Goal: Use online tool/utility

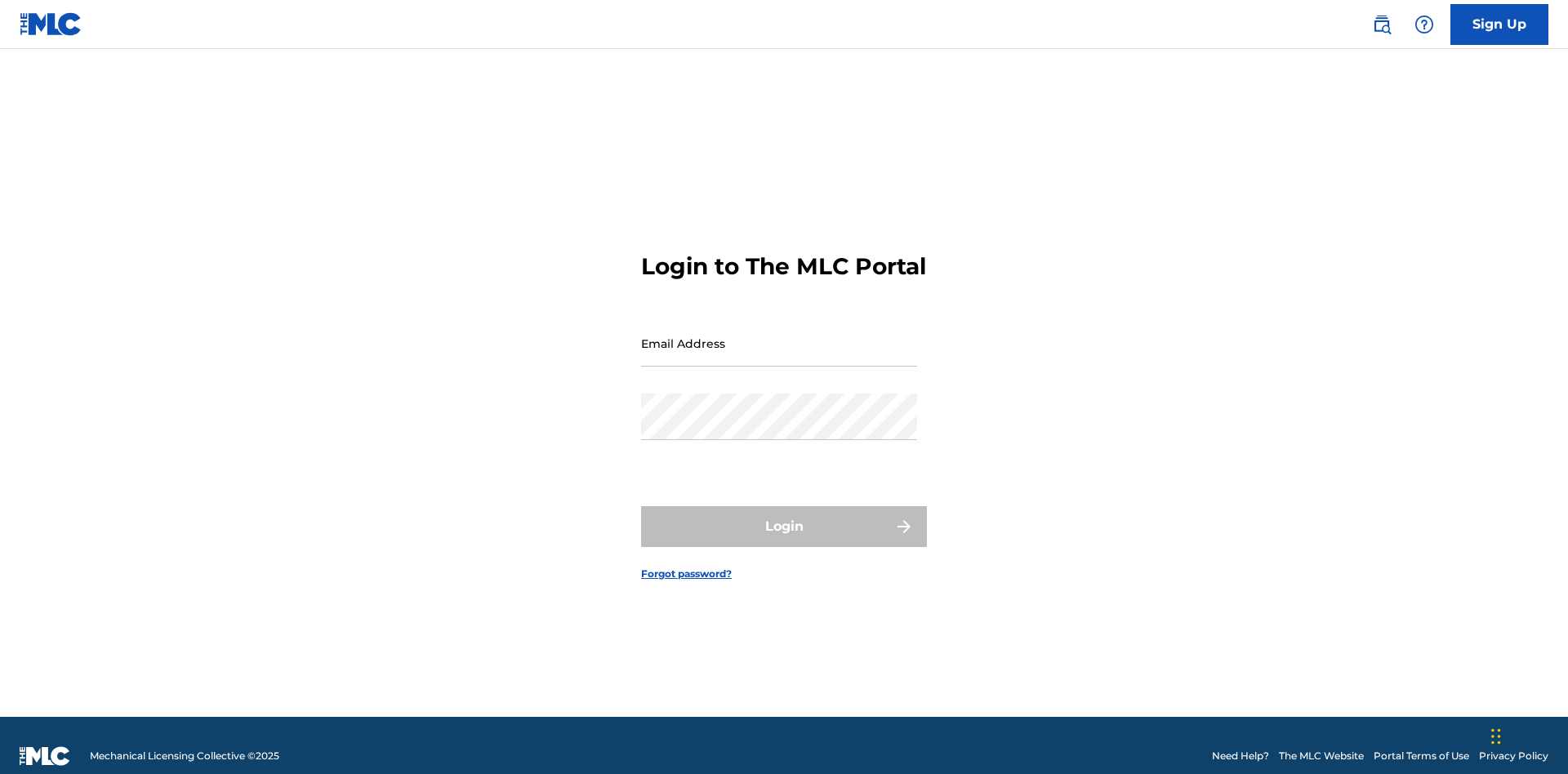
scroll to position [21, 0]
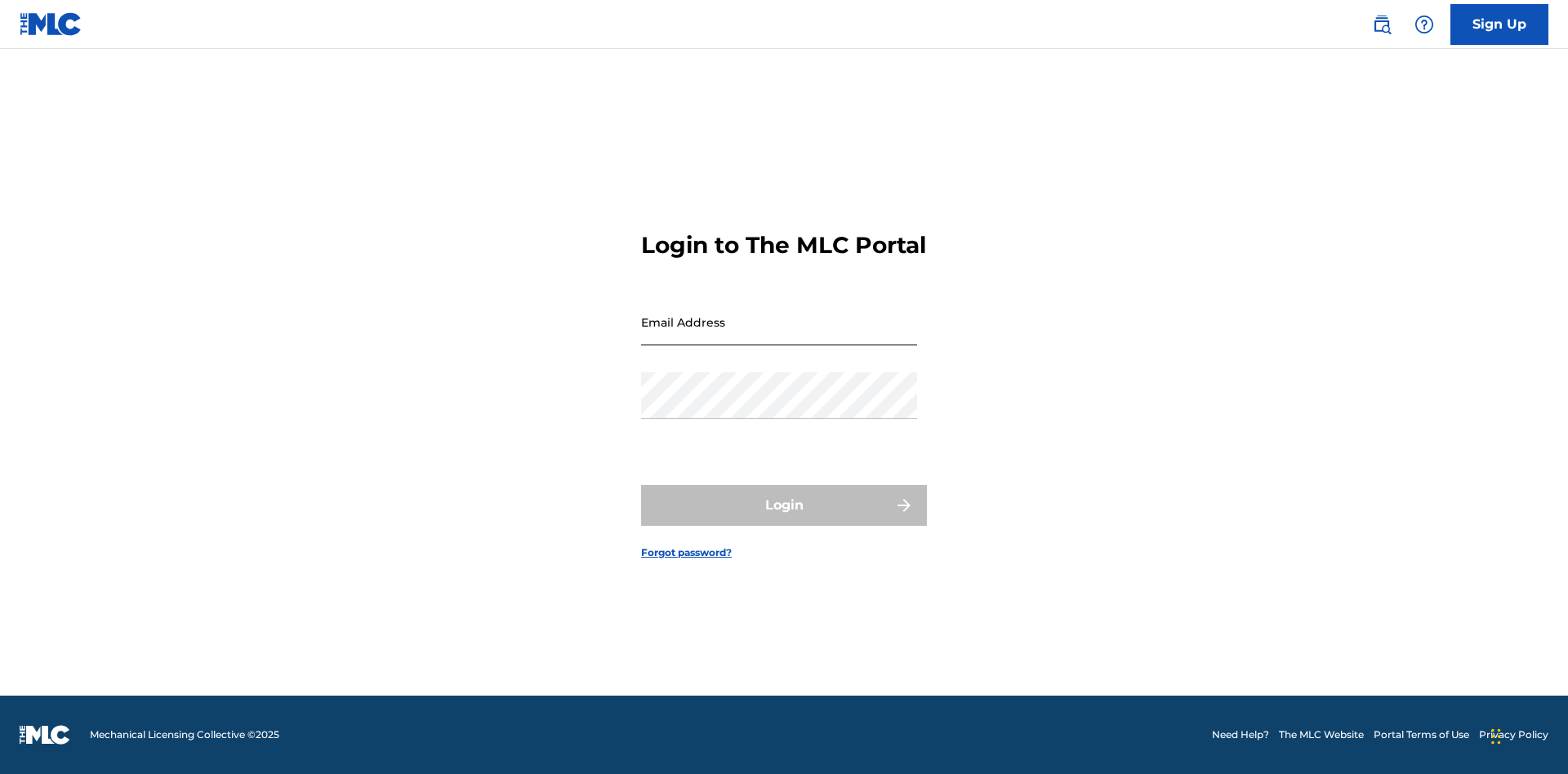
click at [779, 336] on input "Email Address" at bounding box center [778, 322] width 276 height 46
type input "Duke.McTesterson@gmail.com"
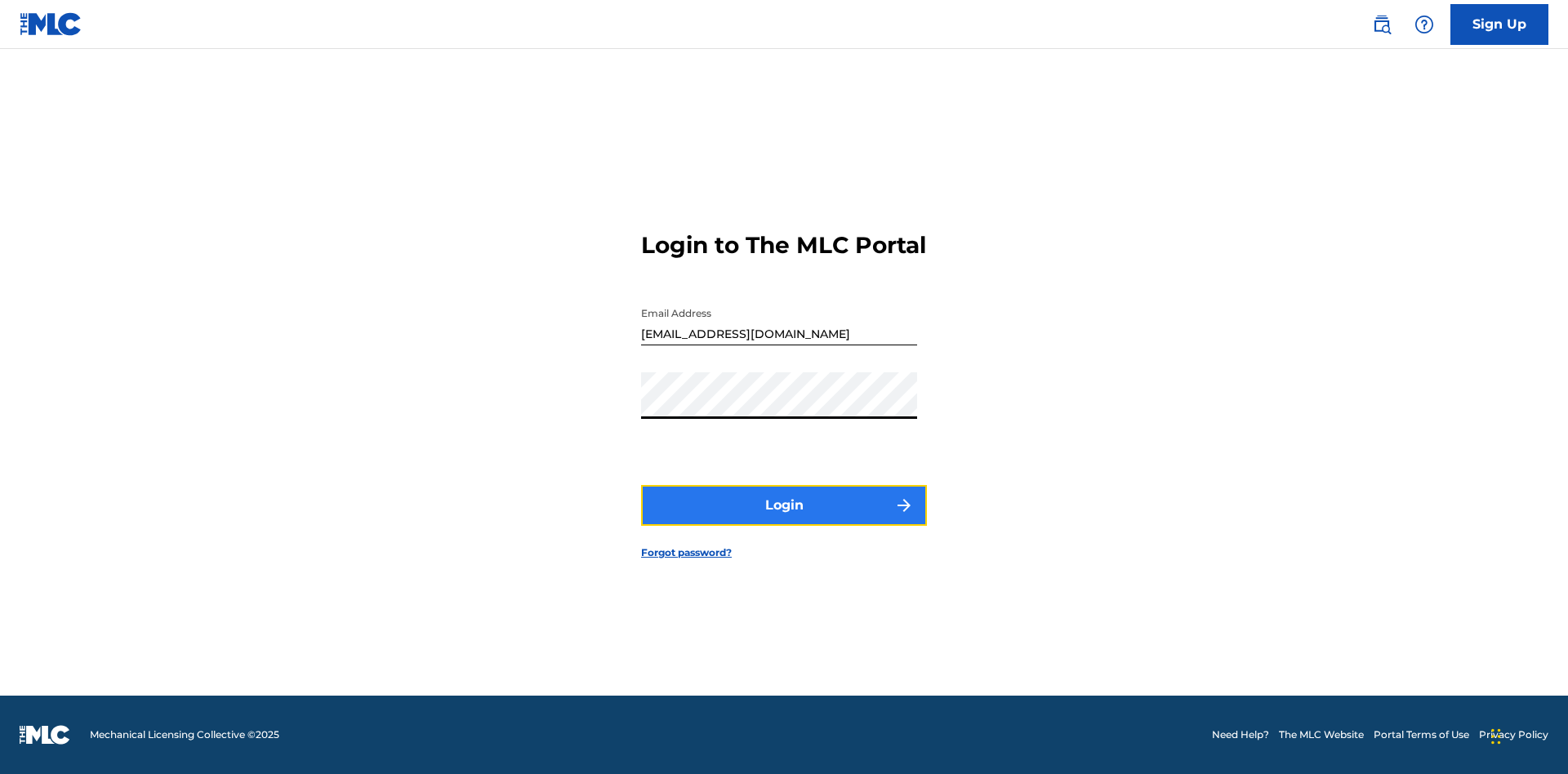
click at [784, 520] on button "Login" at bounding box center [783, 506] width 286 height 41
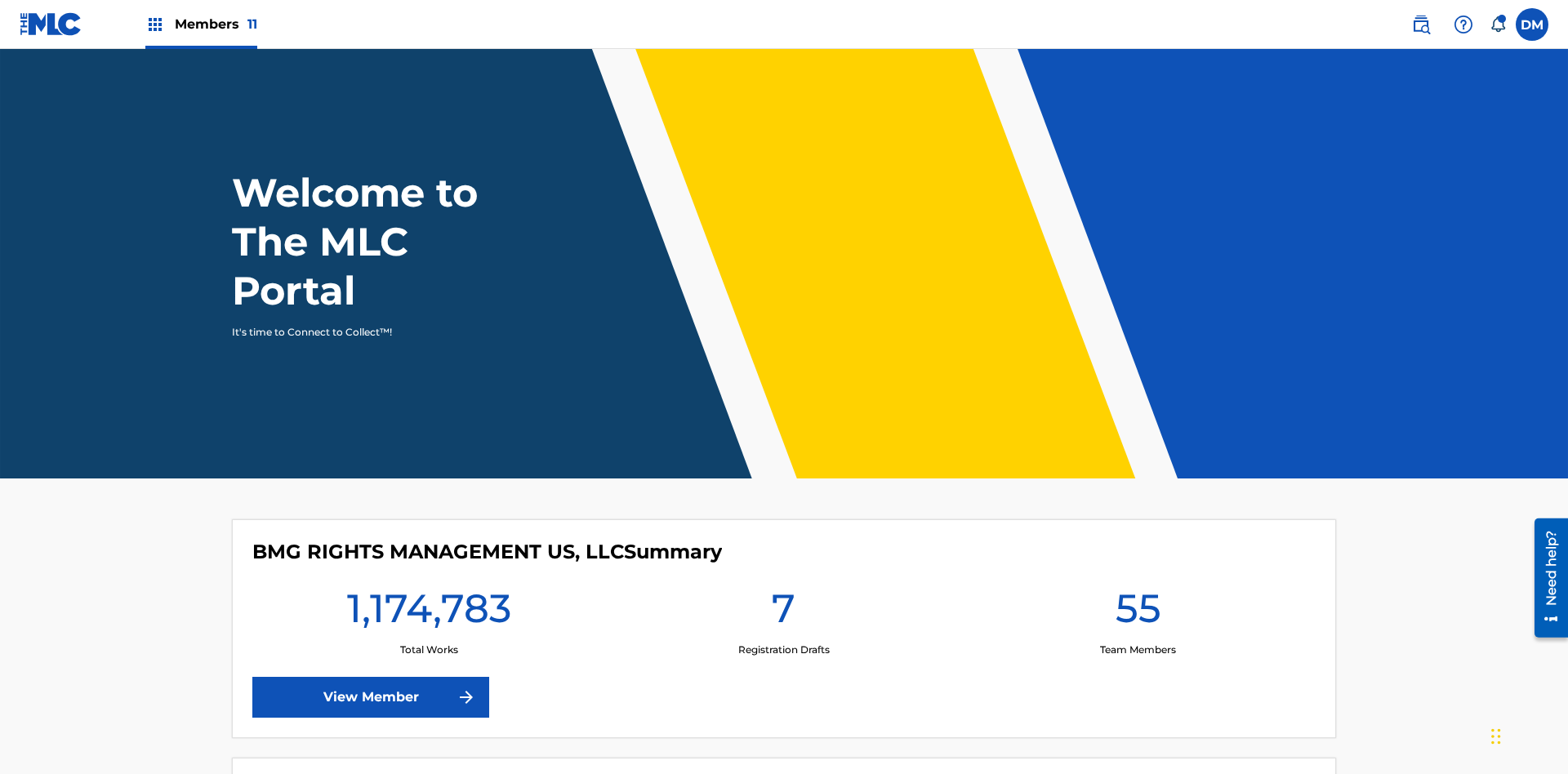
click at [201, 24] on span "Members 11" at bounding box center [215, 24] width 82 height 18
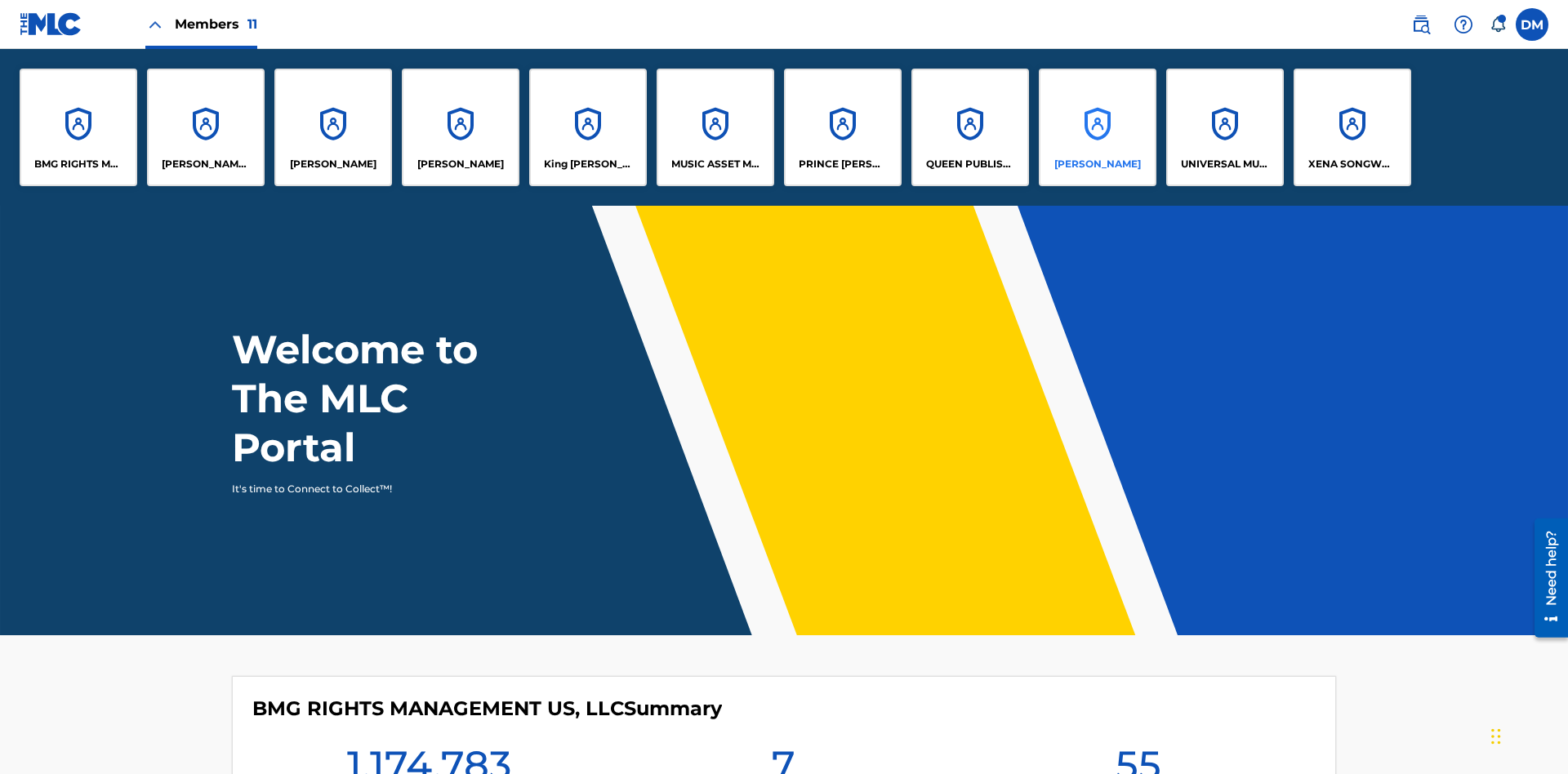
click at [1096, 165] on p "RONALD MCTESTERSON" at bounding box center [1097, 165] width 87 height 15
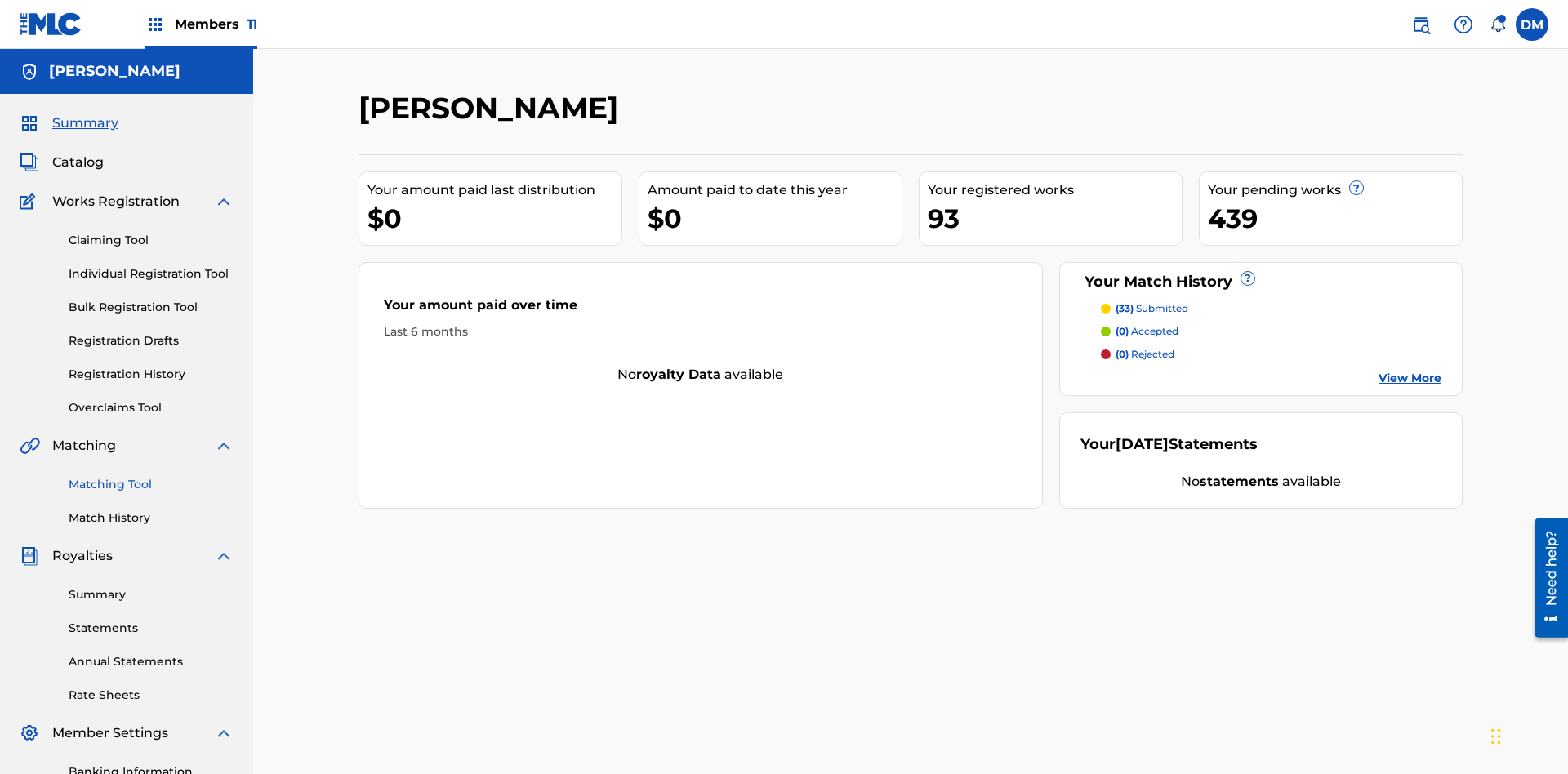
click at [151, 476] on link "Matching Tool" at bounding box center [151, 485] width 165 height 18
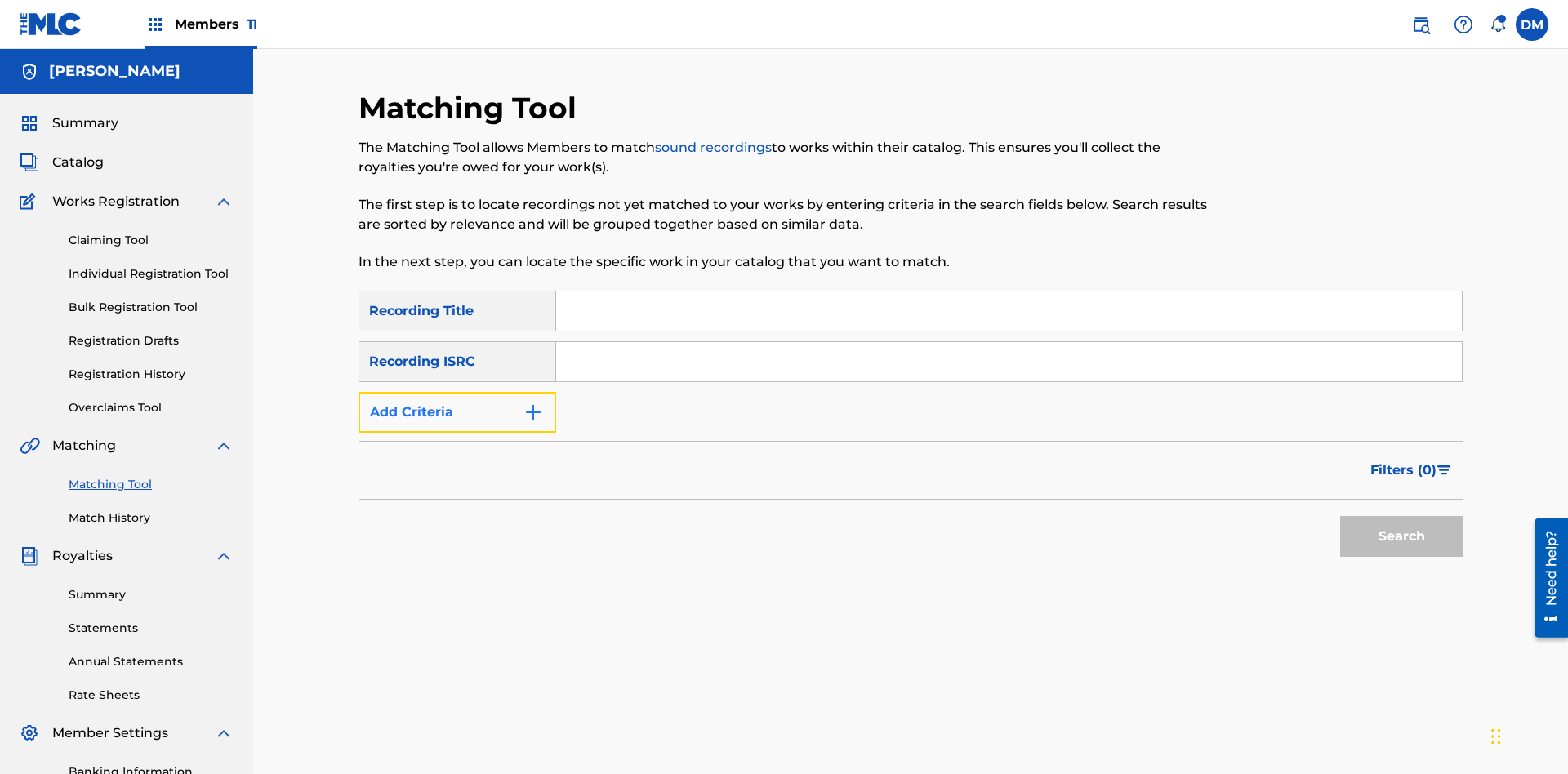
click at [458, 392] on button "Add Criteria" at bounding box center [458, 412] width 198 height 41
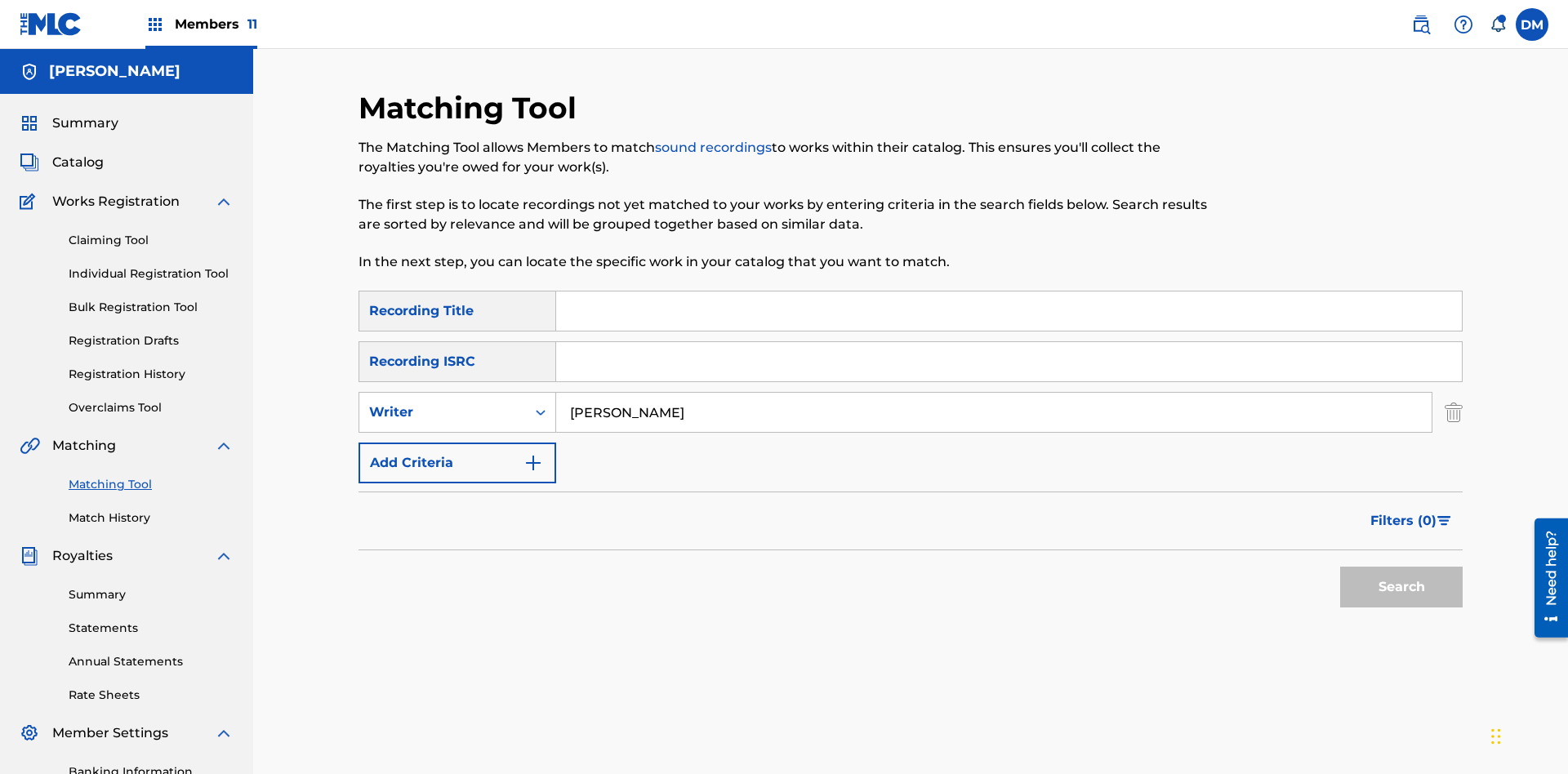
type input "JAMIE D'ALTON"
click at [1402, 567] on button "Search" at bounding box center [1401, 587] width 122 height 41
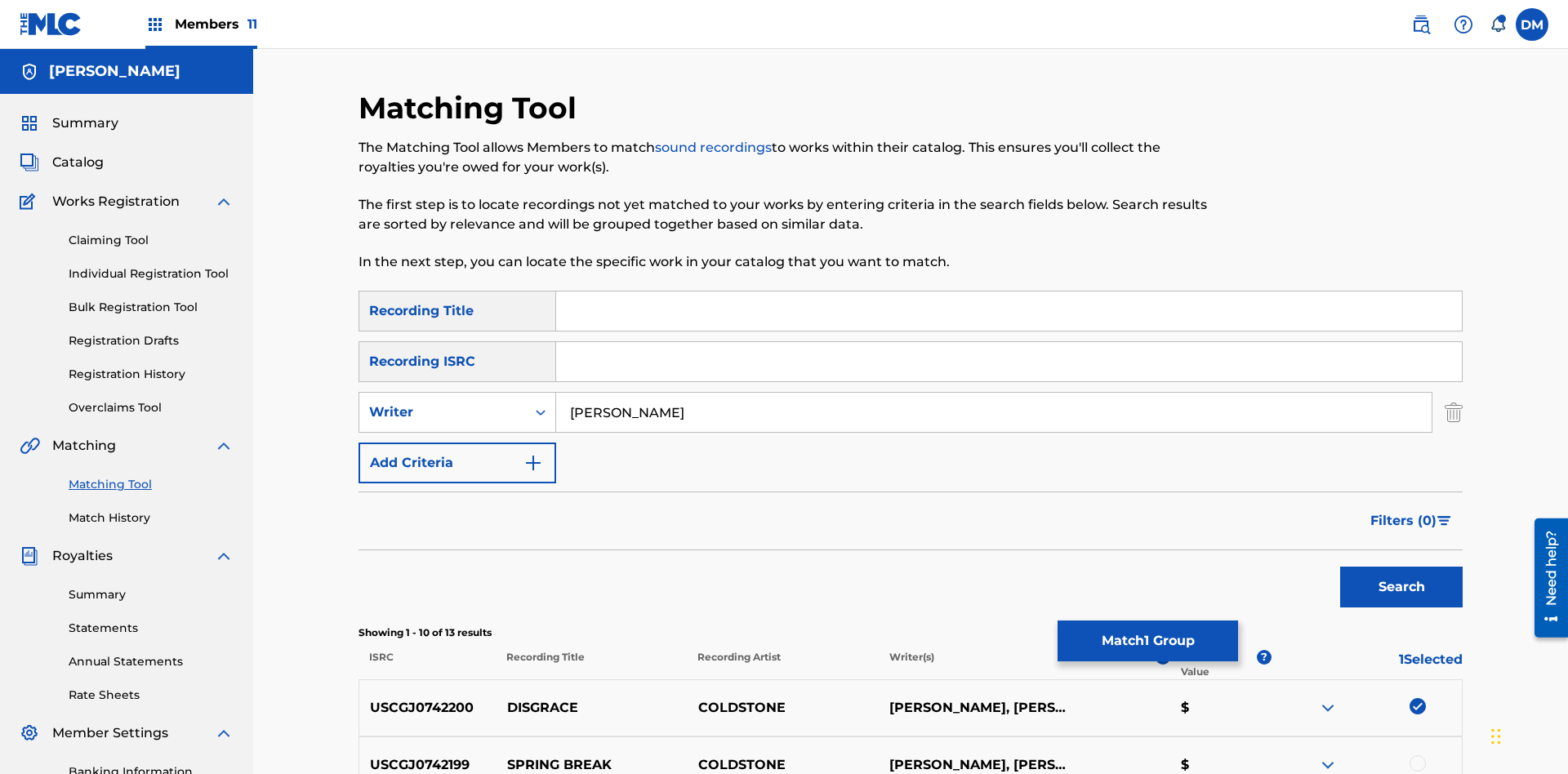
click at [1416, 756] on div at bounding box center [1417, 764] width 17 height 17
click at [1147, 641] on button "Match 2 Groups" at bounding box center [1147, 641] width 180 height 41
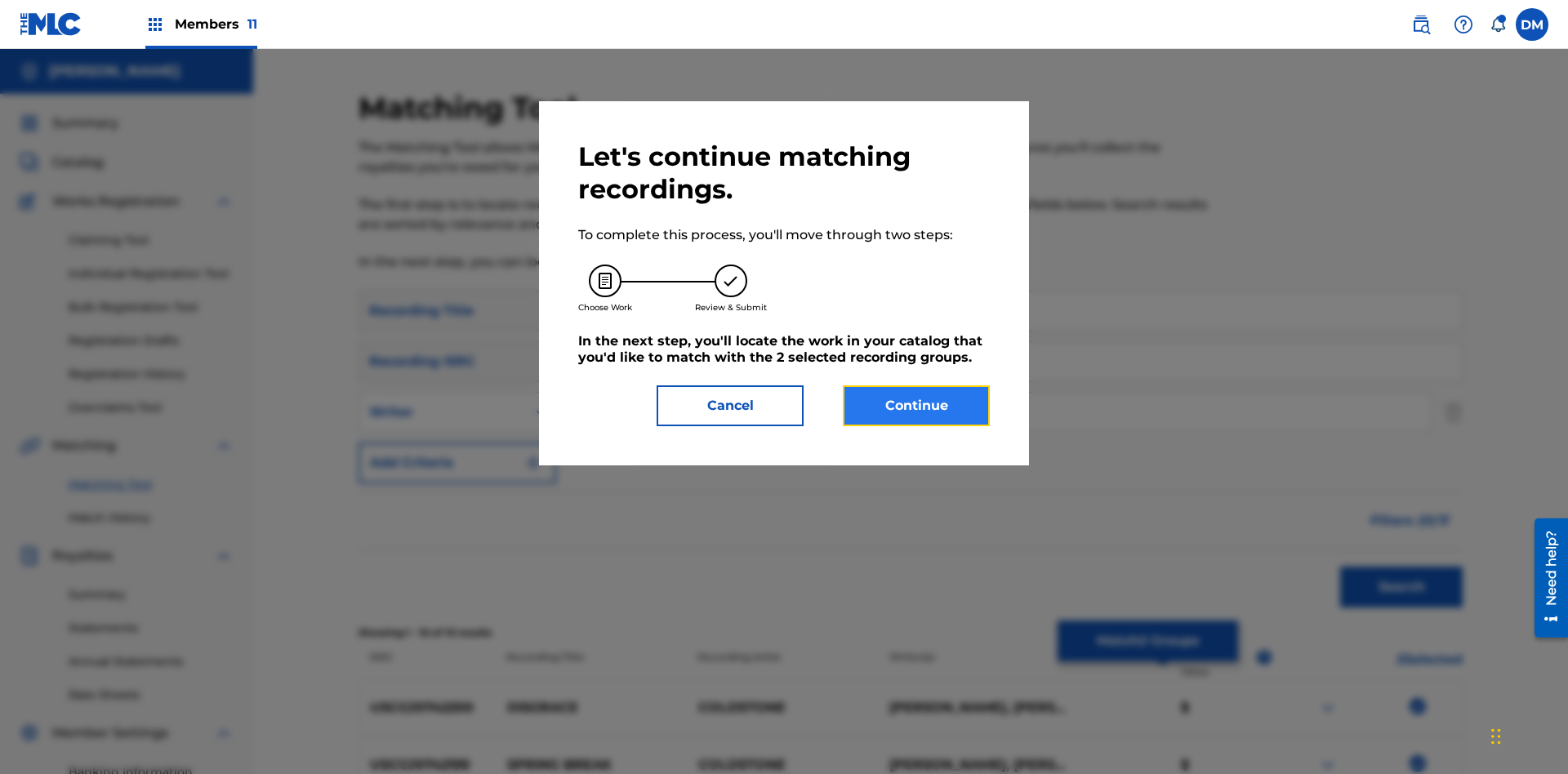
click at [916, 406] on button "Continue" at bounding box center [915, 406] width 147 height 41
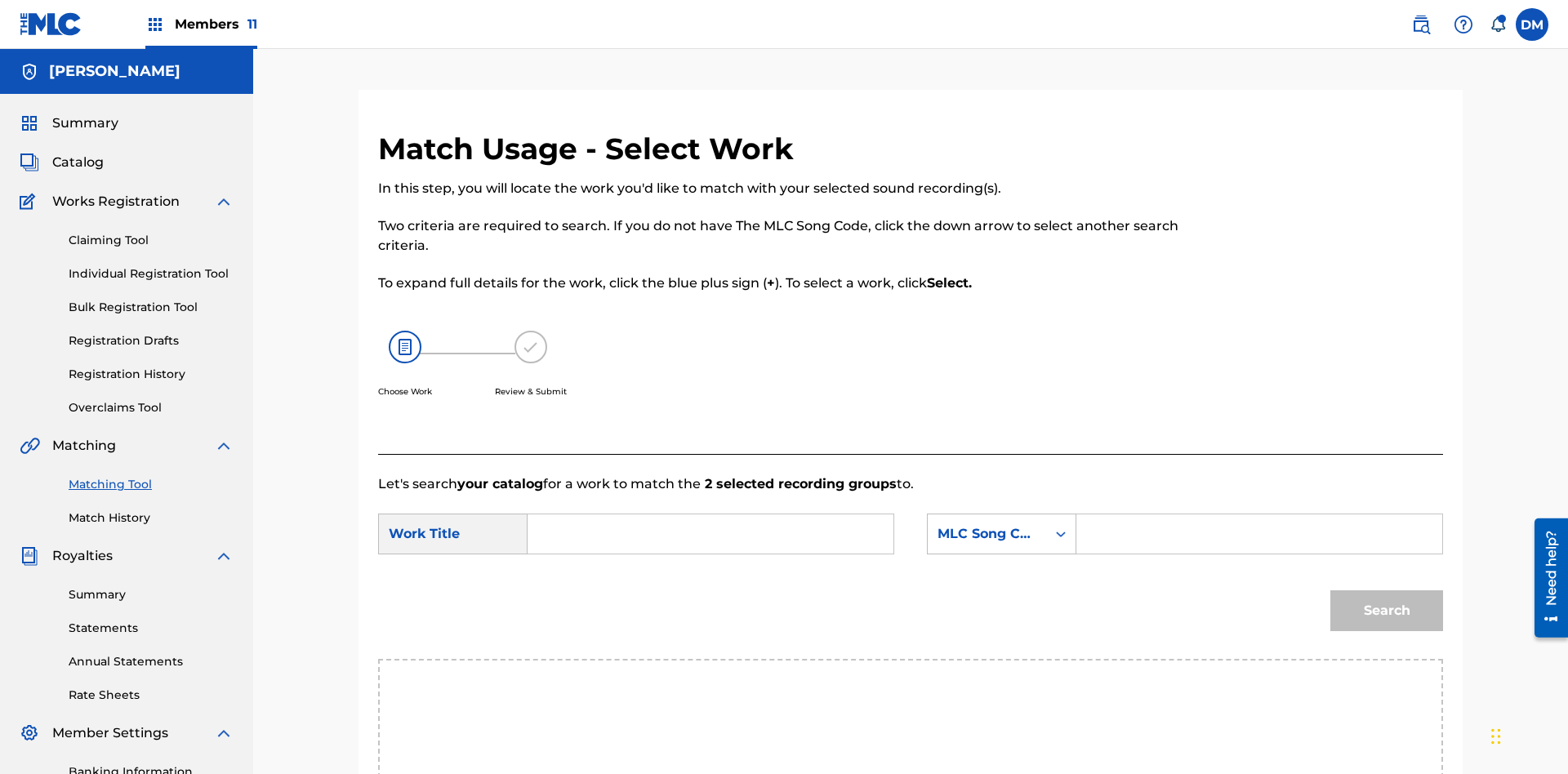
click at [710, 514] on input "Search Form" at bounding box center [711, 534] width 338 height 39
type input "GOODBYE"
click at [1258, 514] on input "Search Form" at bounding box center [1259, 534] width 338 height 39
type input "GV8XIE"
click at [1387, 591] on button "Search" at bounding box center [1387, 611] width 113 height 41
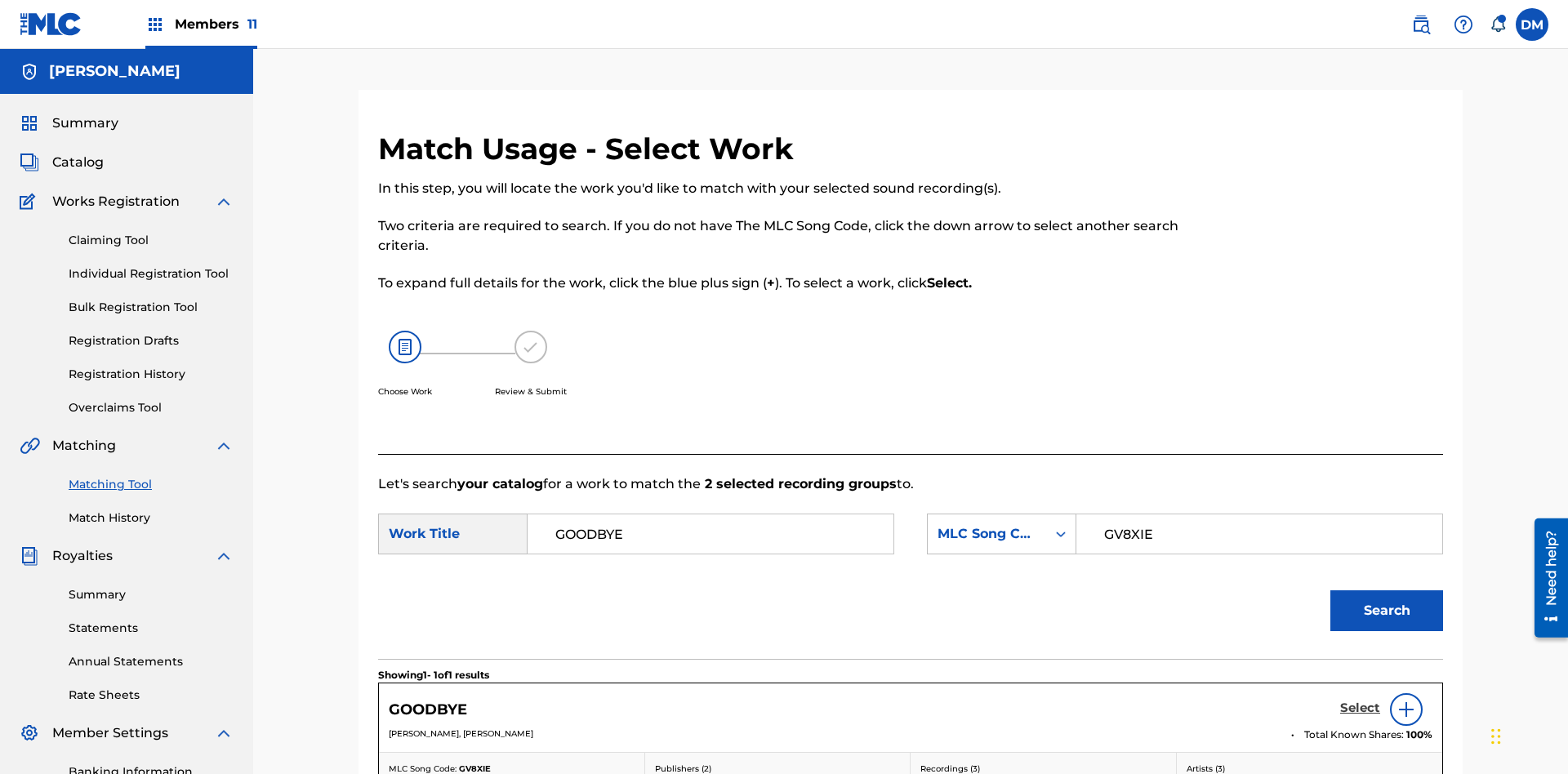
click at [1359, 701] on h5 "Select" at bounding box center [1359, 708] width 40 height 16
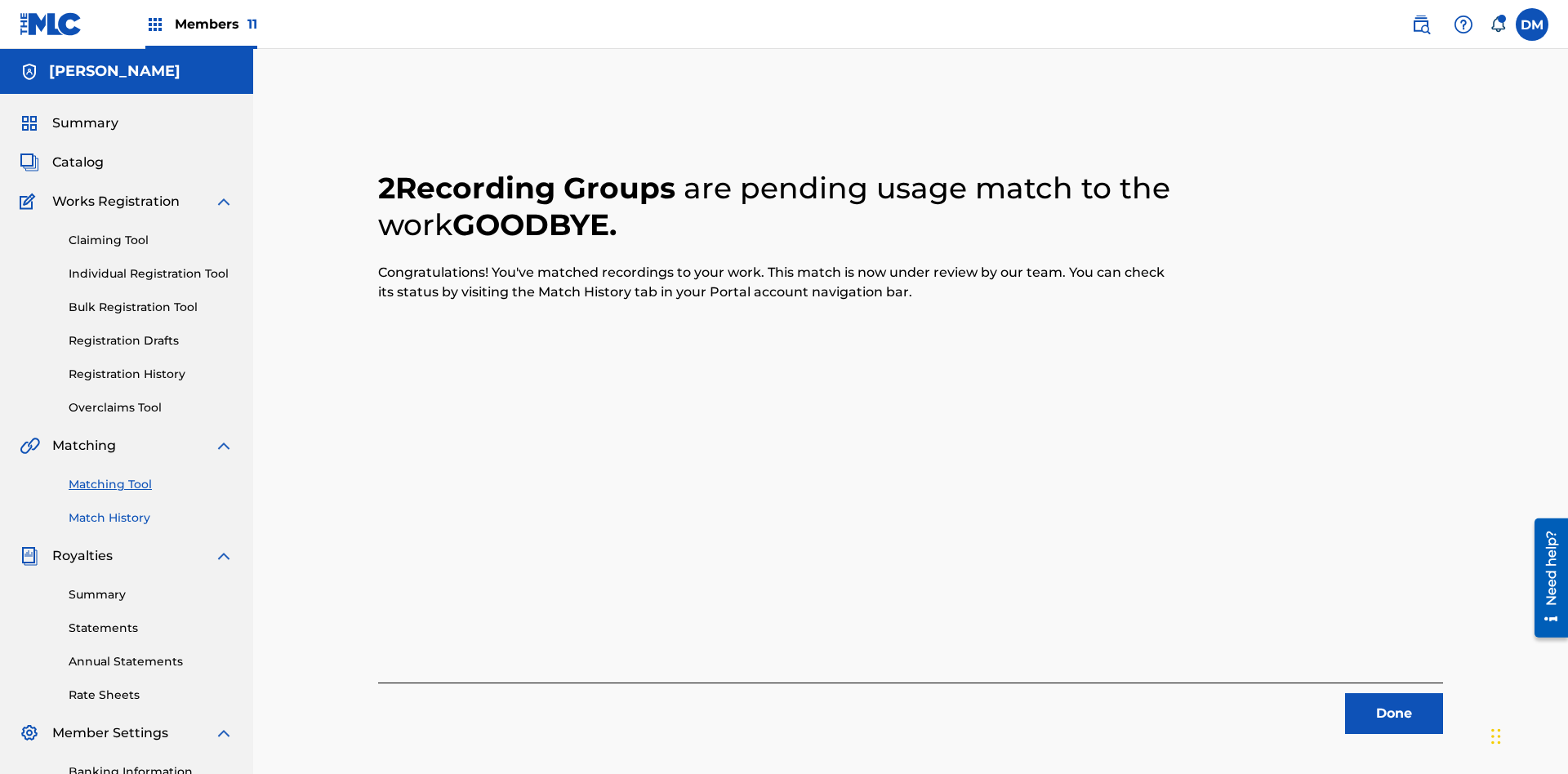
click at [151, 510] on link "Match History" at bounding box center [151, 518] width 165 height 18
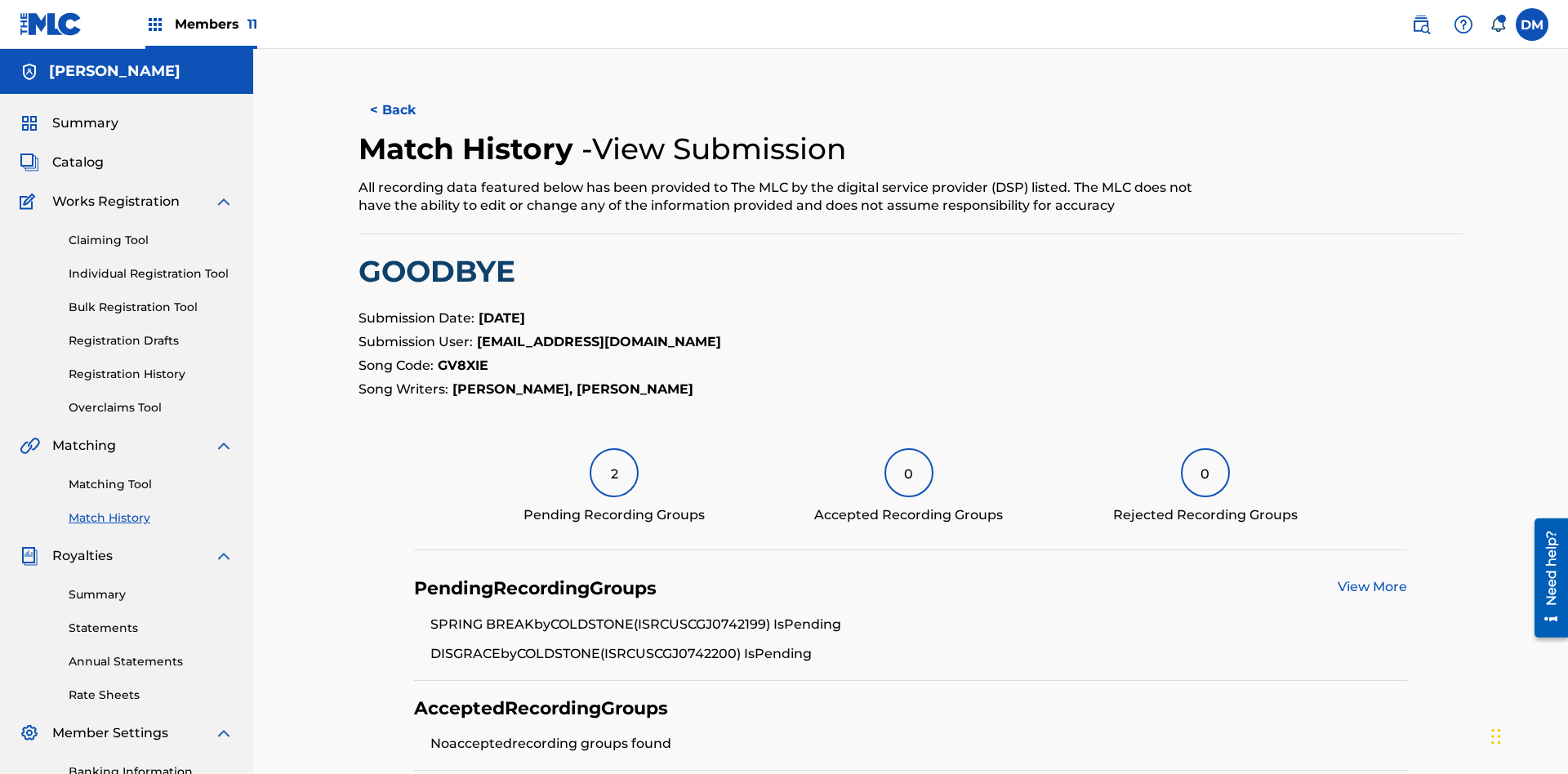
click at [1372, 579] on link "View More" at bounding box center [1372, 586] width 69 height 16
